Goal: Task Accomplishment & Management: Manage account settings

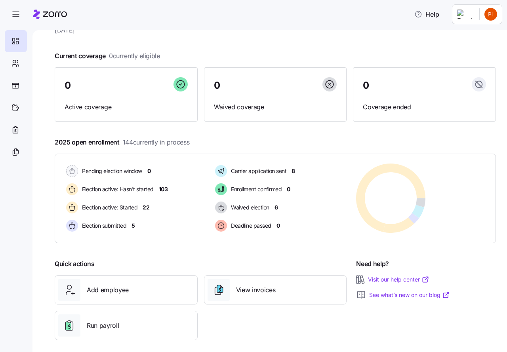
scroll to position [38, 0]
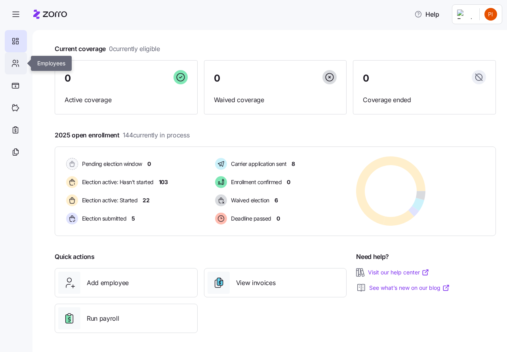
click at [15, 62] on icon at bounding box center [15, 64] width 9 height 10
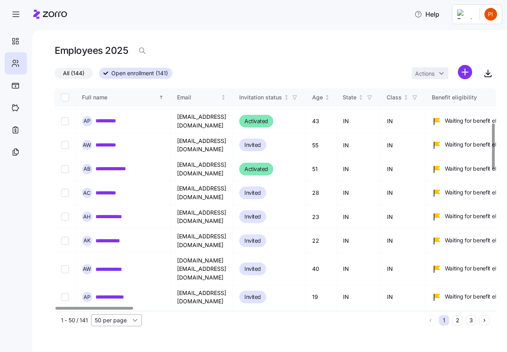
scroll to position [168, 0]
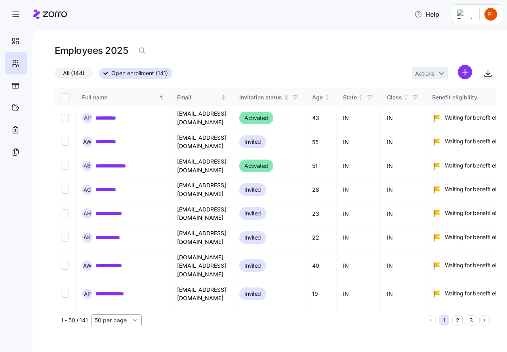
click at [134, 320] on input "50 per page" at bounding box center [116, 320] width 51 height 12
click at [105, 303] on span "150 per page" at bounding box center [114, 302] width 34 height 9
type input "150 per page"
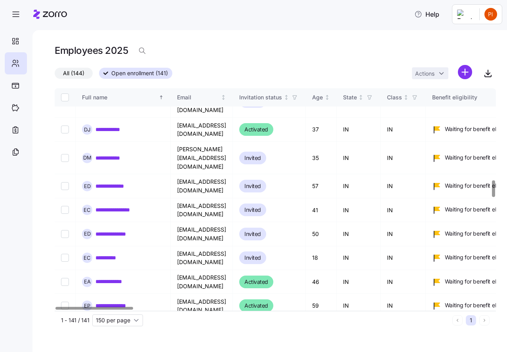
scroll to position [1109, 0]
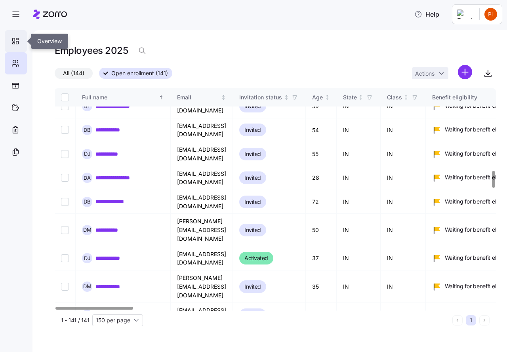
drag, startPoint x: 13, startPoint y: 42, endPoint x: 35, endPoint y: 80, distance: 44.5
click at [13, 42] on icon at bounding box center [15, 41] width 9 height 10
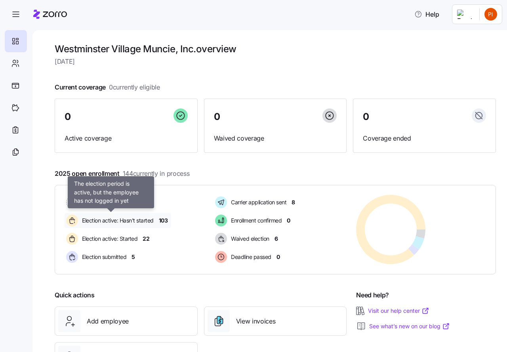
click at [103, 220] on span "Election active: Hasn't started" at bounding box center [117, 221] width 74 height 8
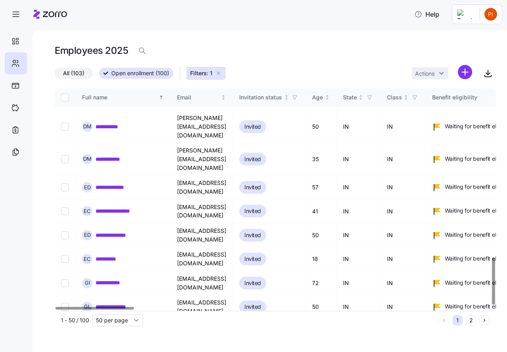
scroll to position [805, 0]
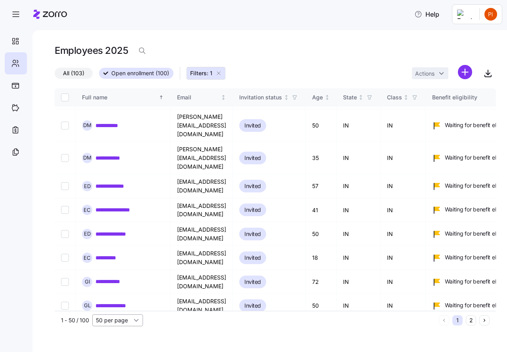
click at [137, 318] on input "50 per page" at bounding box center [117, 320] width 51 height 12
click at [117, 302] on span "150 per page" at bounding box center [115, 302] width 34 height 9
type input "150 per page"
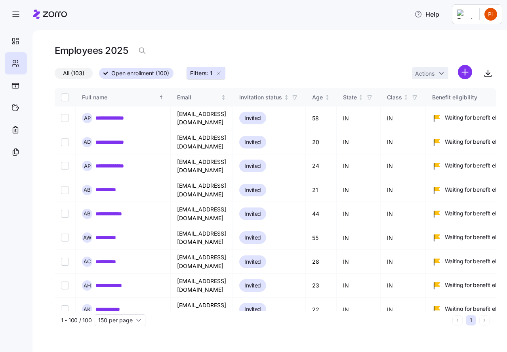
click at [219, 74] on icon "button" at bounding box center [218, 73] width 6 height 6
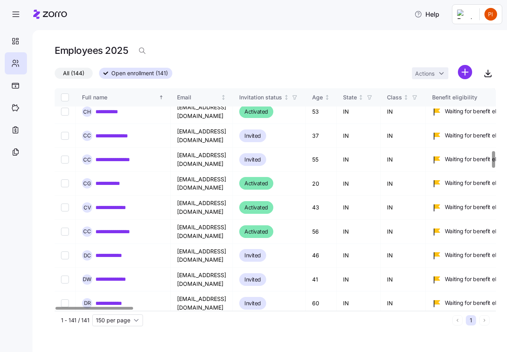
scroll to position [842, 0]
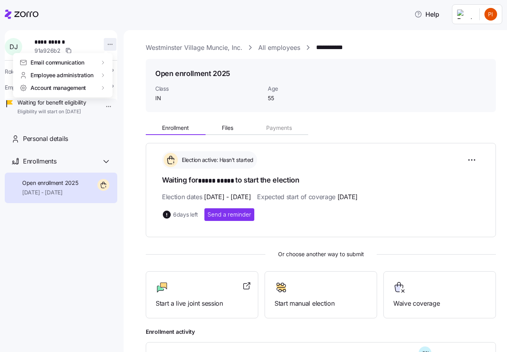
click at [106, 44] on html "**********" at bounding box center [253, 173] width 507 height 347
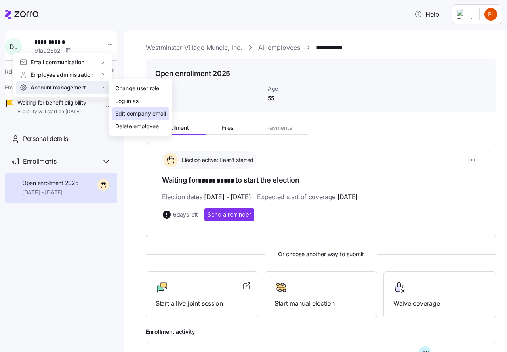
click at [125, 112] on div "Edit company email" at bounding box center [140, 113] width 51 height 9
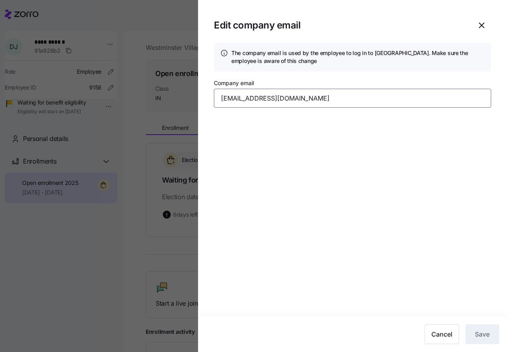
click at [285, 97] on input "debkj70@yahoo.com" at bounding box center [352, 98] width 277 height 19
type input "debkj70@yahoo.com"
click at [284, 129] on section "Edit company email The company email is used by the employee to log in to Zorro…" at bounding box center [352, 176] width 309 height 352
click at [481, 24] on icon "button" at bounding box center [482, 26] width 10 height 10
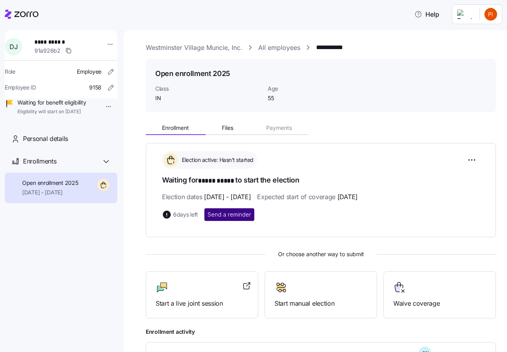
click at [227, 213] on span "Send a reminder" at bounding box center [230, 215] width 44 height 8
click at [274, 46] on link "All employees" at bounding box center [279, 48] width 42 height 10
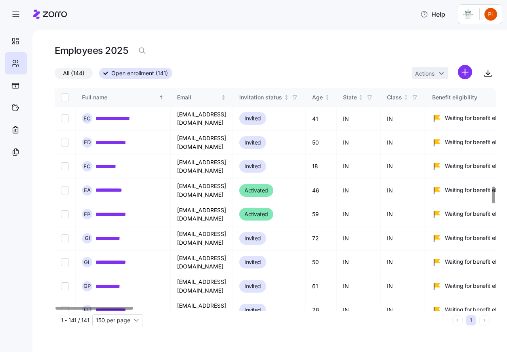
scroll to position [1337, 0]
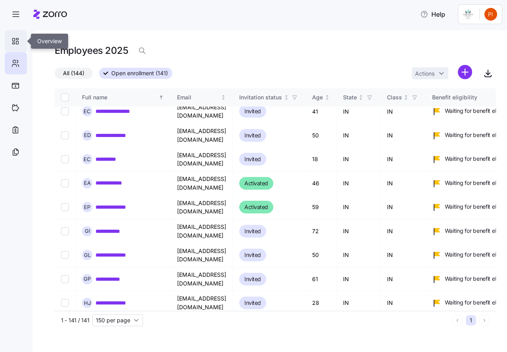
click at [13, 43] on icon at bounding box center [14, 44] width 2 height 2
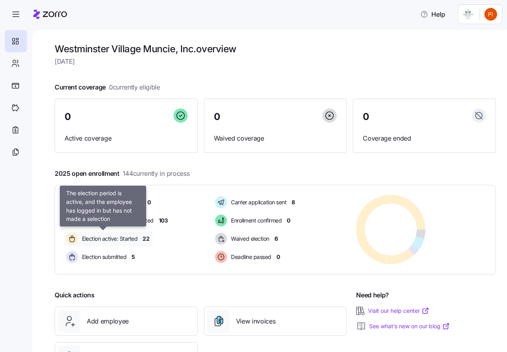
click at [113, 239] on span "Election active: Started" at bounding box center [109, 239] width 58 height 8
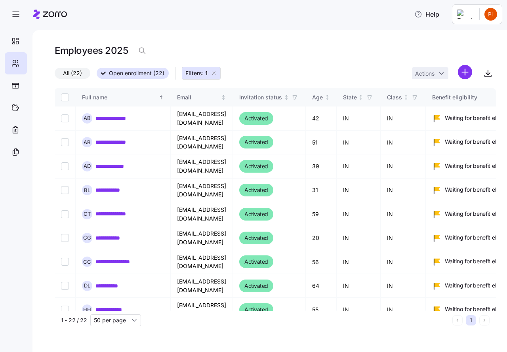
click at [213, 72] on icon "button" at bounding box center [214, 73] width 6 height 6
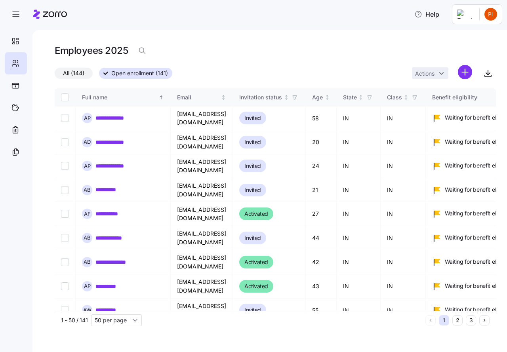
click at [492, 18] on html "**********" at bounding box center [253, 173] width 507 height 347
click at [466, 81] on div "Log out" at bounding box center [459, 80] width 31 height 9
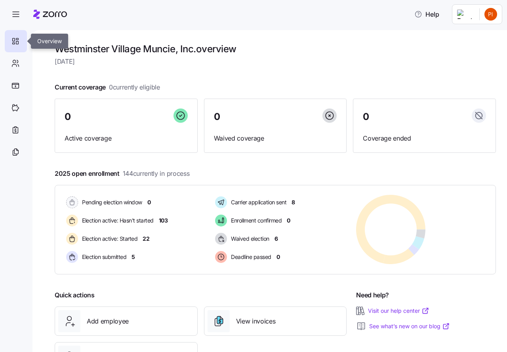
click at [15, 41] on icon at bounding box center [15, 41] width 9 height 10
click at [16, 62] on icon at bounding box center [14, 61] width 3 height 3
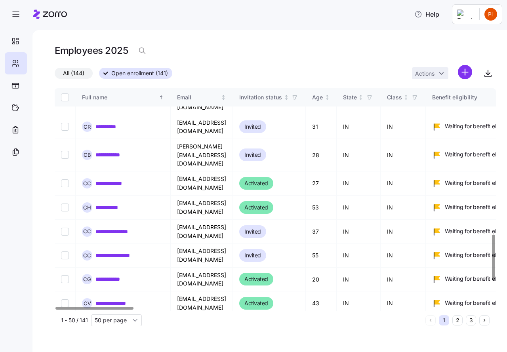
scroll to position [833, 0]
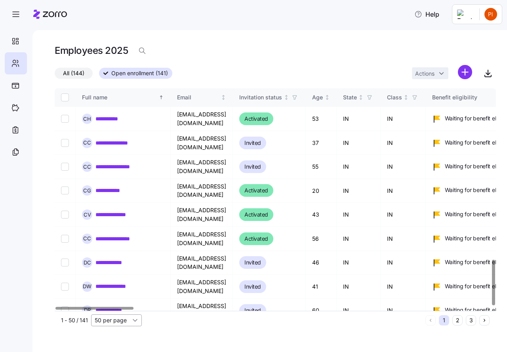
click at [135, 319] on input "50 per page" at bounding box center [116, 320] width 51 height 12
click at [121, 299] on span "150 per page" at bounding box center [114, 302] width 34 height 9
type input "150 per page"
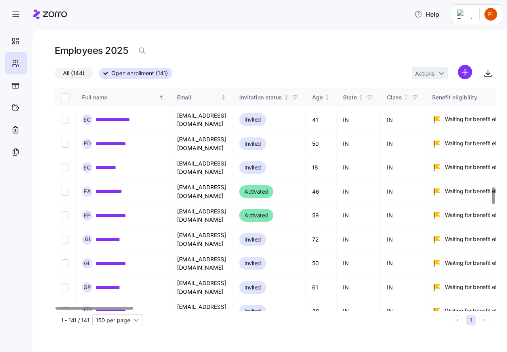
scroll to position [1338, 0]
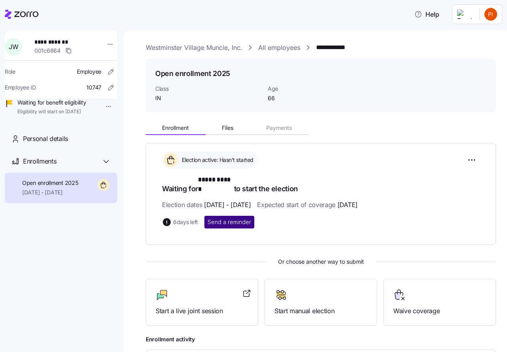
click at [225, 218] on span "Send a reminder" at bounding box center [230, 222] width 44 height 8
click at [195, 48] on link "Westminster Village Muncie, Inc." at bounding box center [194, 48] width 97 height 10
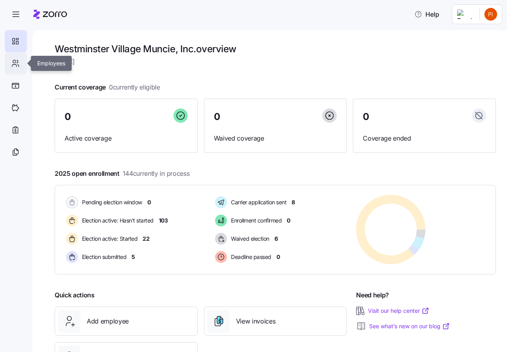
click at [15, 60] on icon at bounding box center [15, 64] width 9 height 10
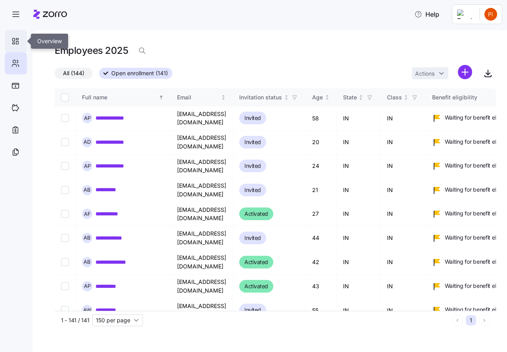
click at [17, 42] on icon at bounding box center [15, 41] width 9 height 10
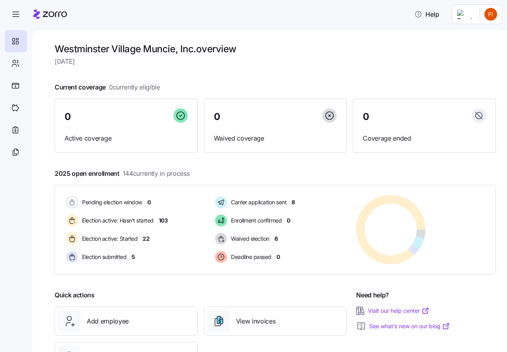
click at [490, 14] on html "Help Westminster Village Muncie, Inc. overview Wednesday, September 3 Current c…" at bounding box center [253, 173] width 507 height 347
click at [459, 79] on div "Log out" at bounding box center [459, 80] width 31 height 9
